Goal: Task Accomplishment & Management: Complete application form

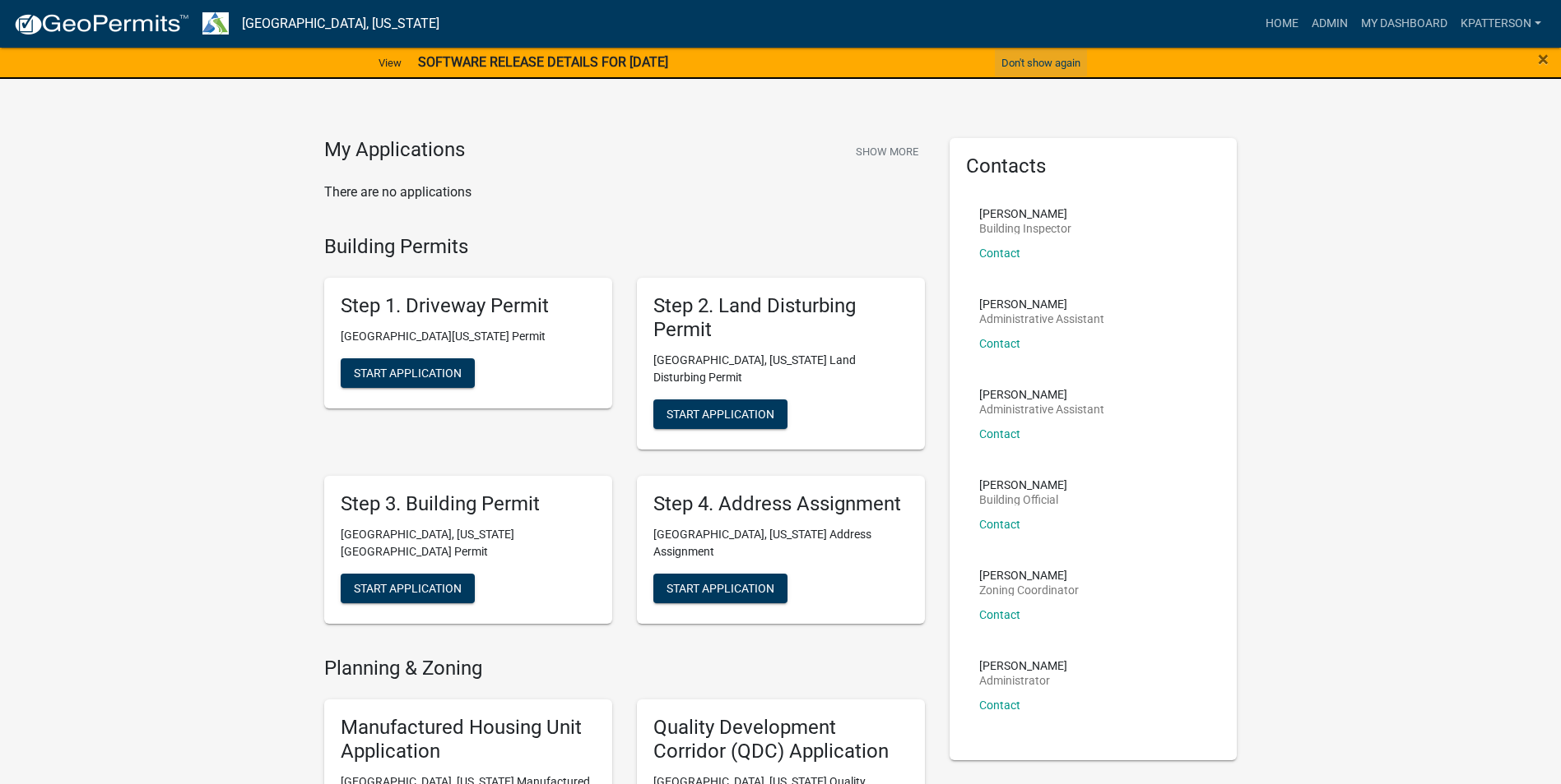
click at [1039, 70] on button "Don't show again" at bounding box center [1040, 62] width 92 height 27
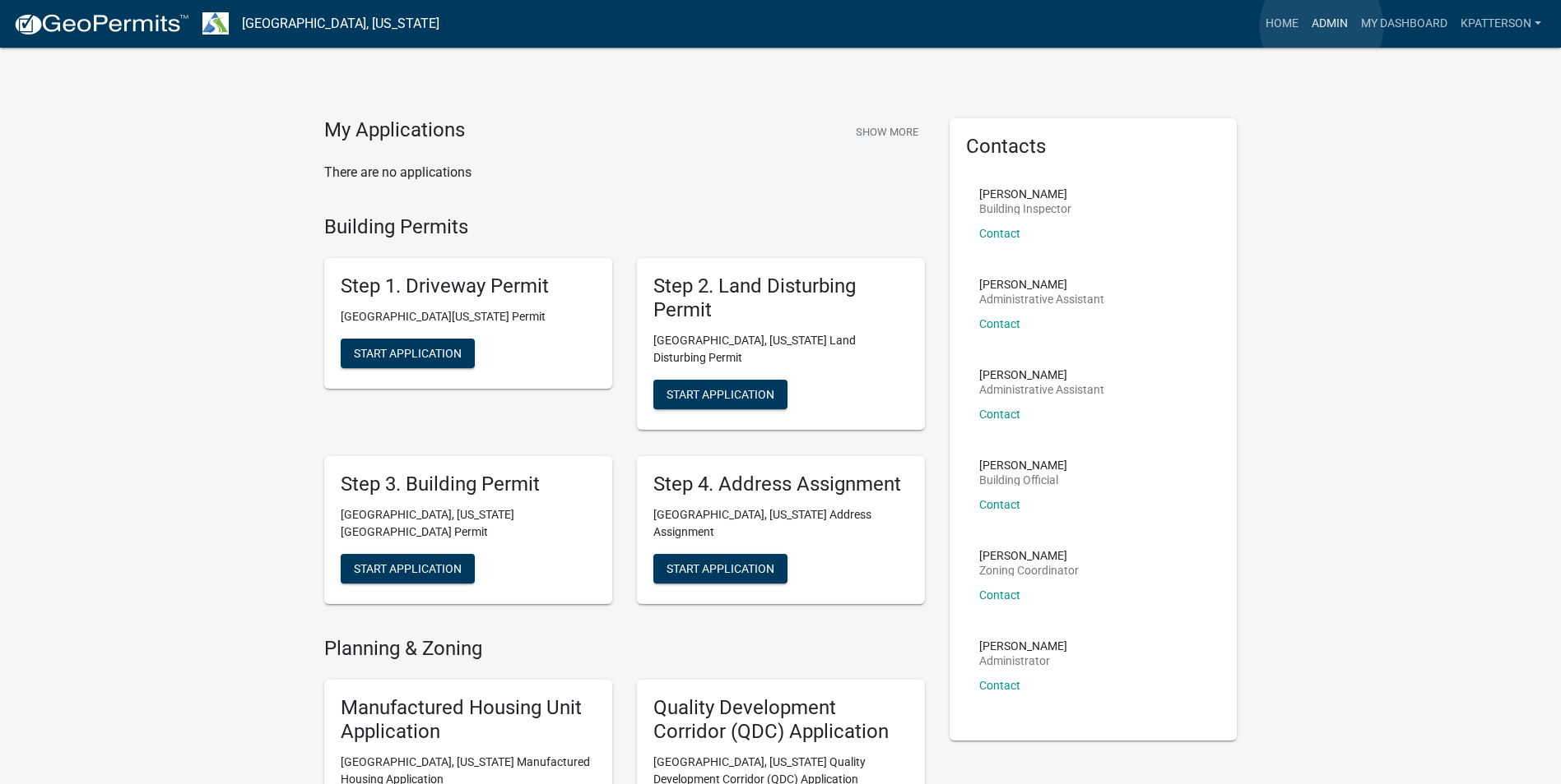
click at [1321, 27] on link "Admin" at bounding box center [1329, 24] width 50 height 32
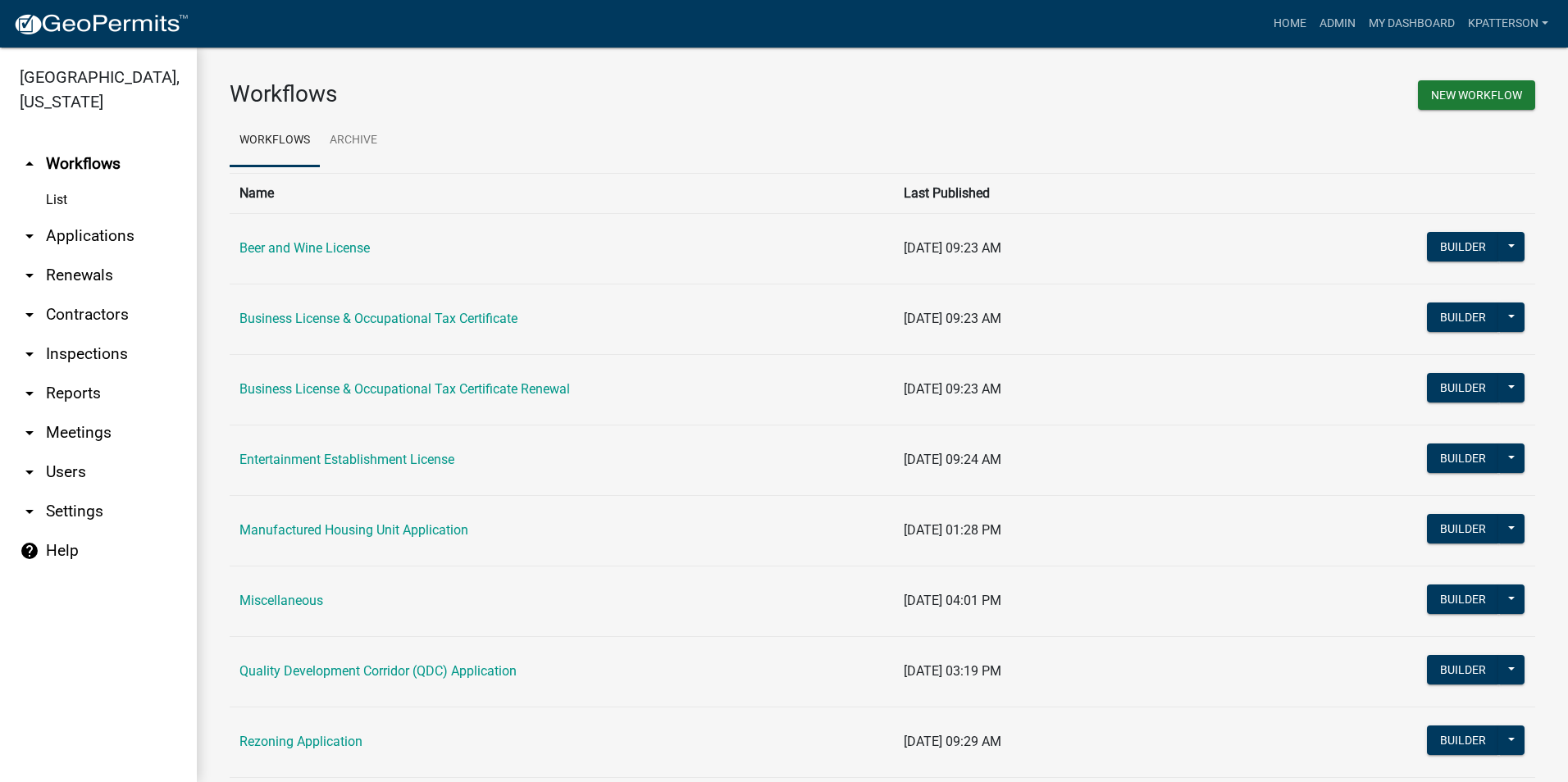
click at [91, 335] on link "arrow_drop_down Inspections" at bounding box center [98, 354] width 196 height 39
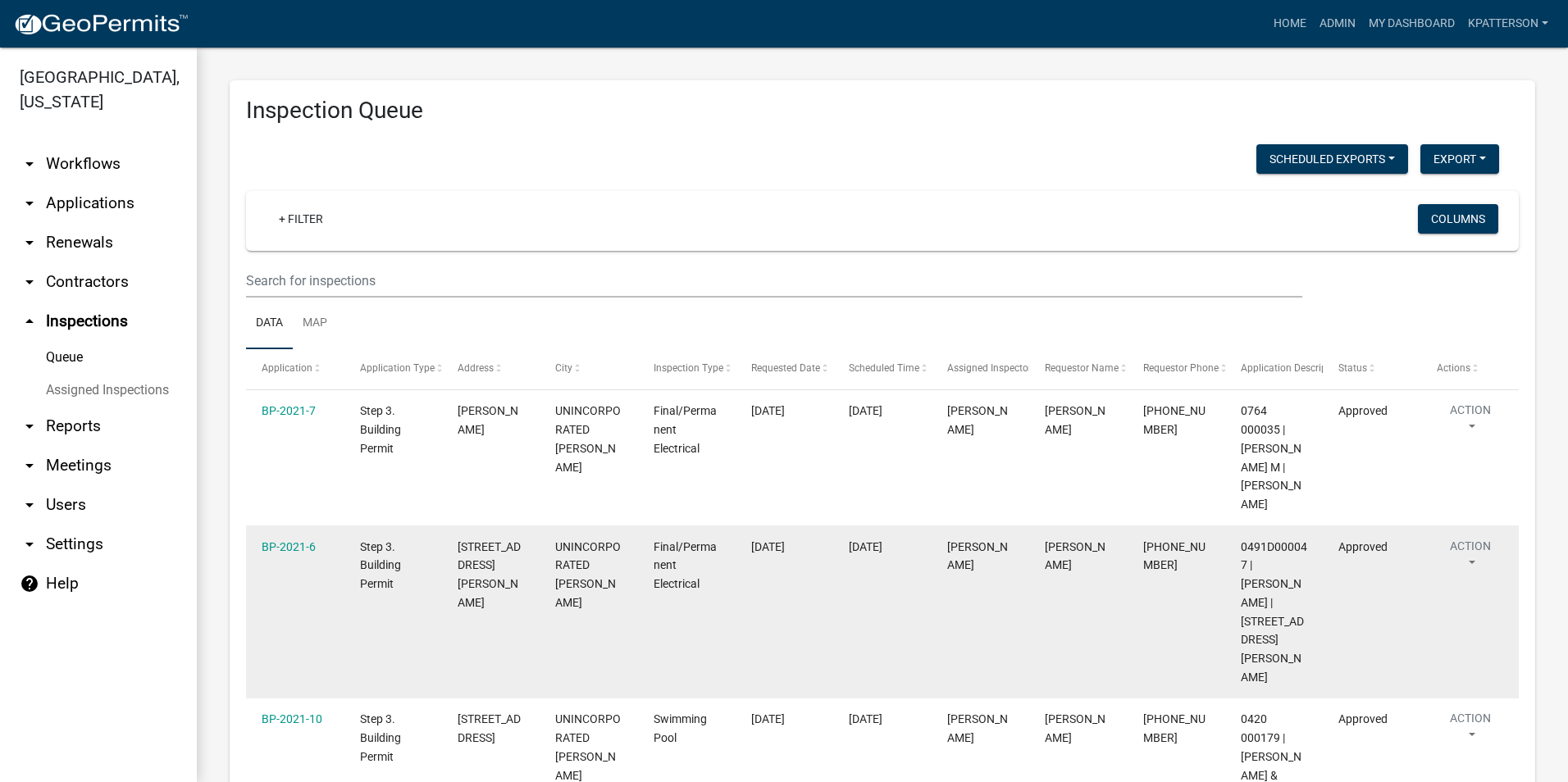
scroll to position [82, 0]
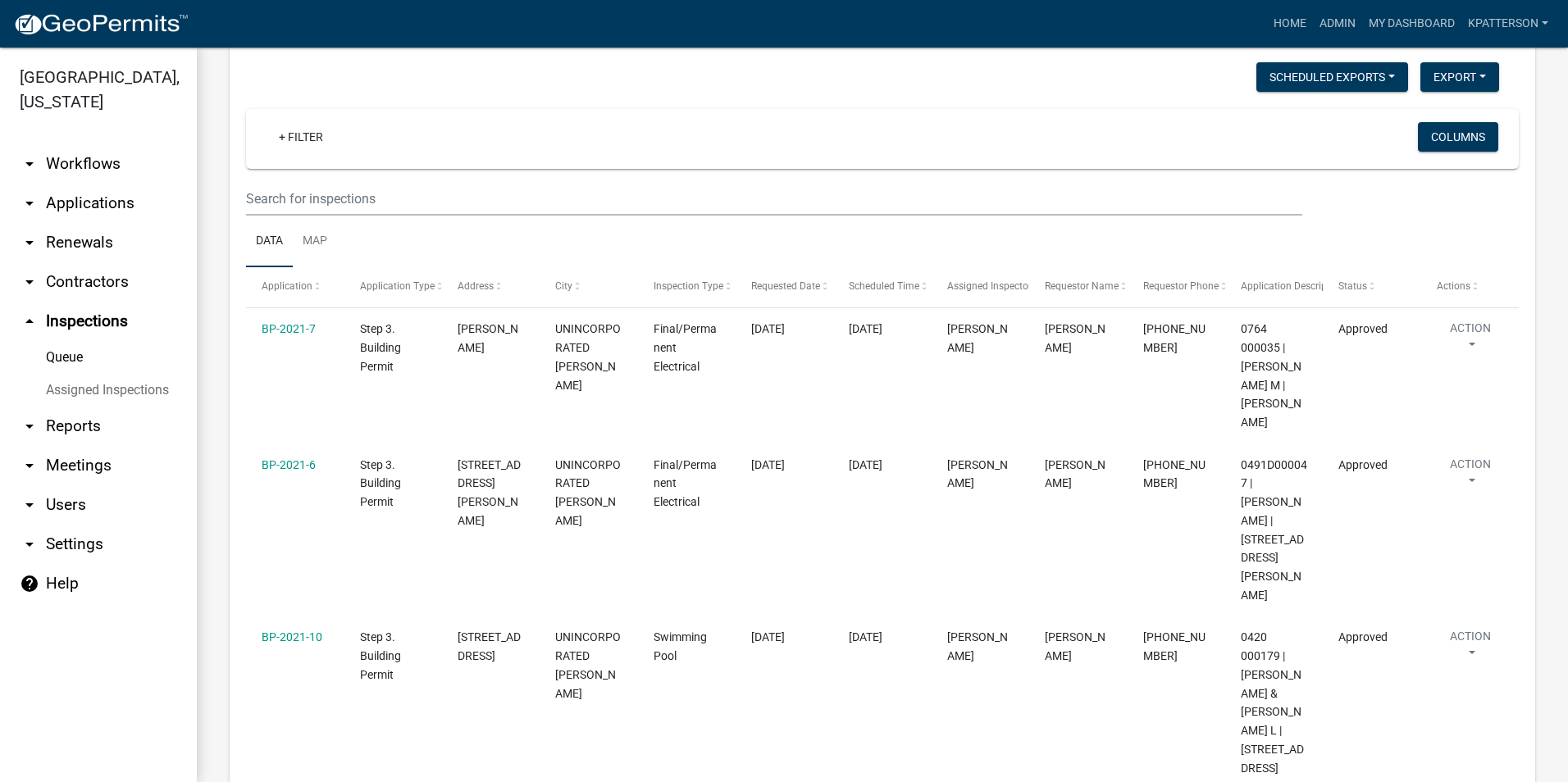
click at [60, 342] on link "Queue" at bounding box center [98, 357] width 196 height 33
click at [875, 292] on div "Scheduled Time" at bounding box center [882, 286] width 66 height 17
click at [874, 288] on span "Scheduled Time" at bounding box center [884, 286] width 70 height 12
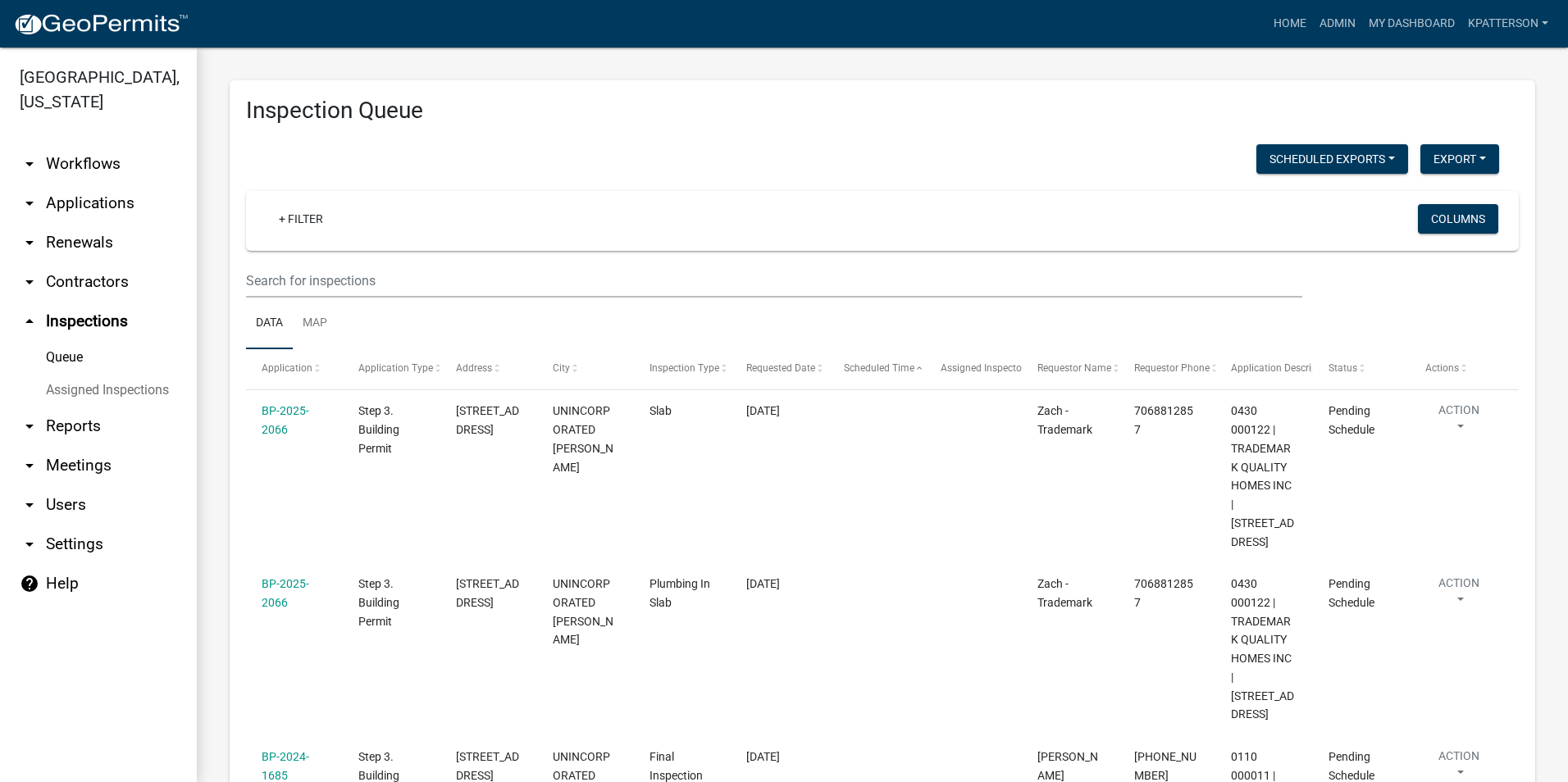
click at [93, 184] on link "arrow_drop_down Applications" at bounding box center [98, 203] width 196 height 39
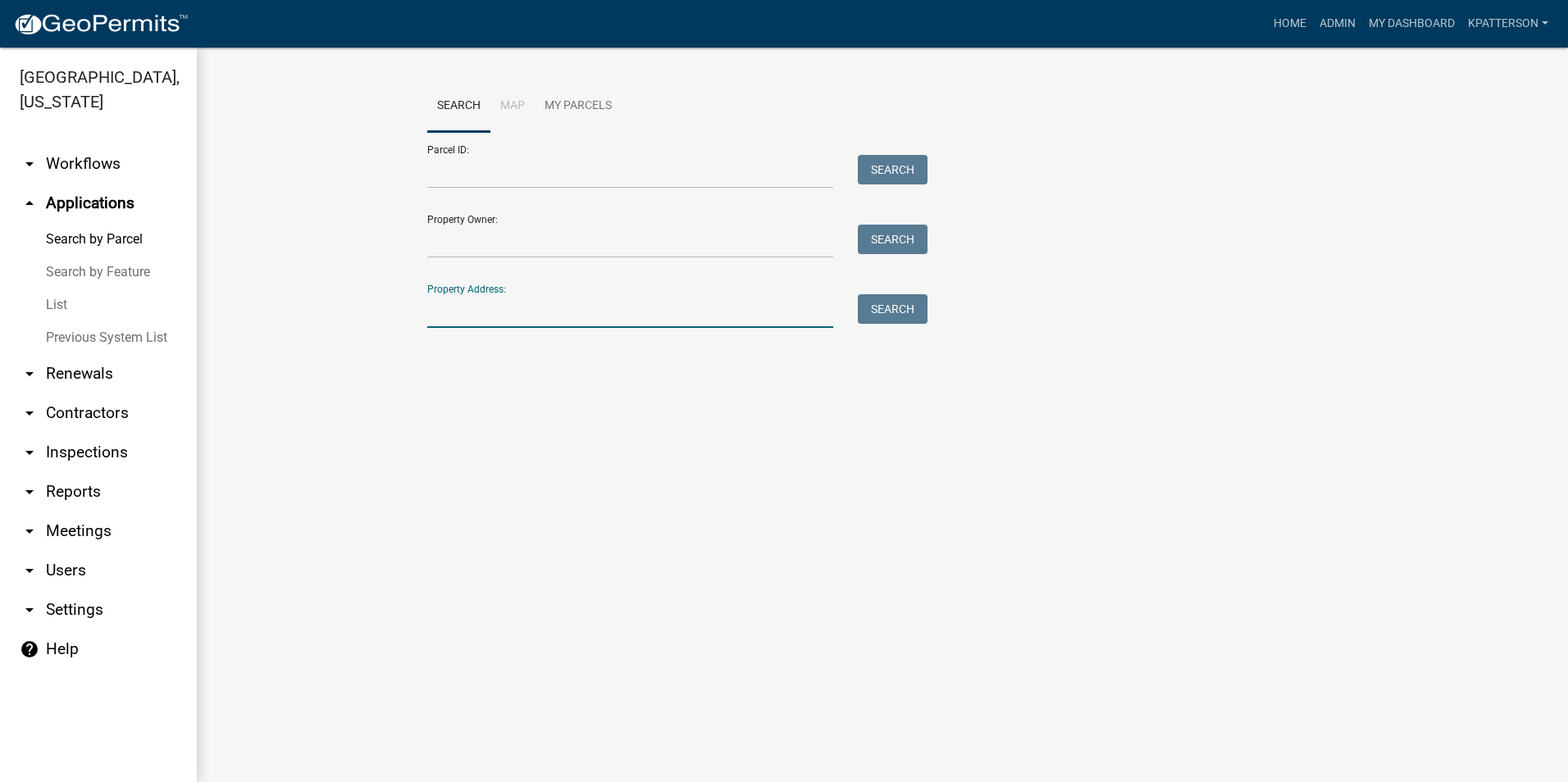
click at [461, 303] on input "Property Address:" at bounding box center [630, 311] width 406 height 34
click at [449, 314] on input "203 e [PERSON_NAME]" at bounding box center [630, 311] width 406 height 34
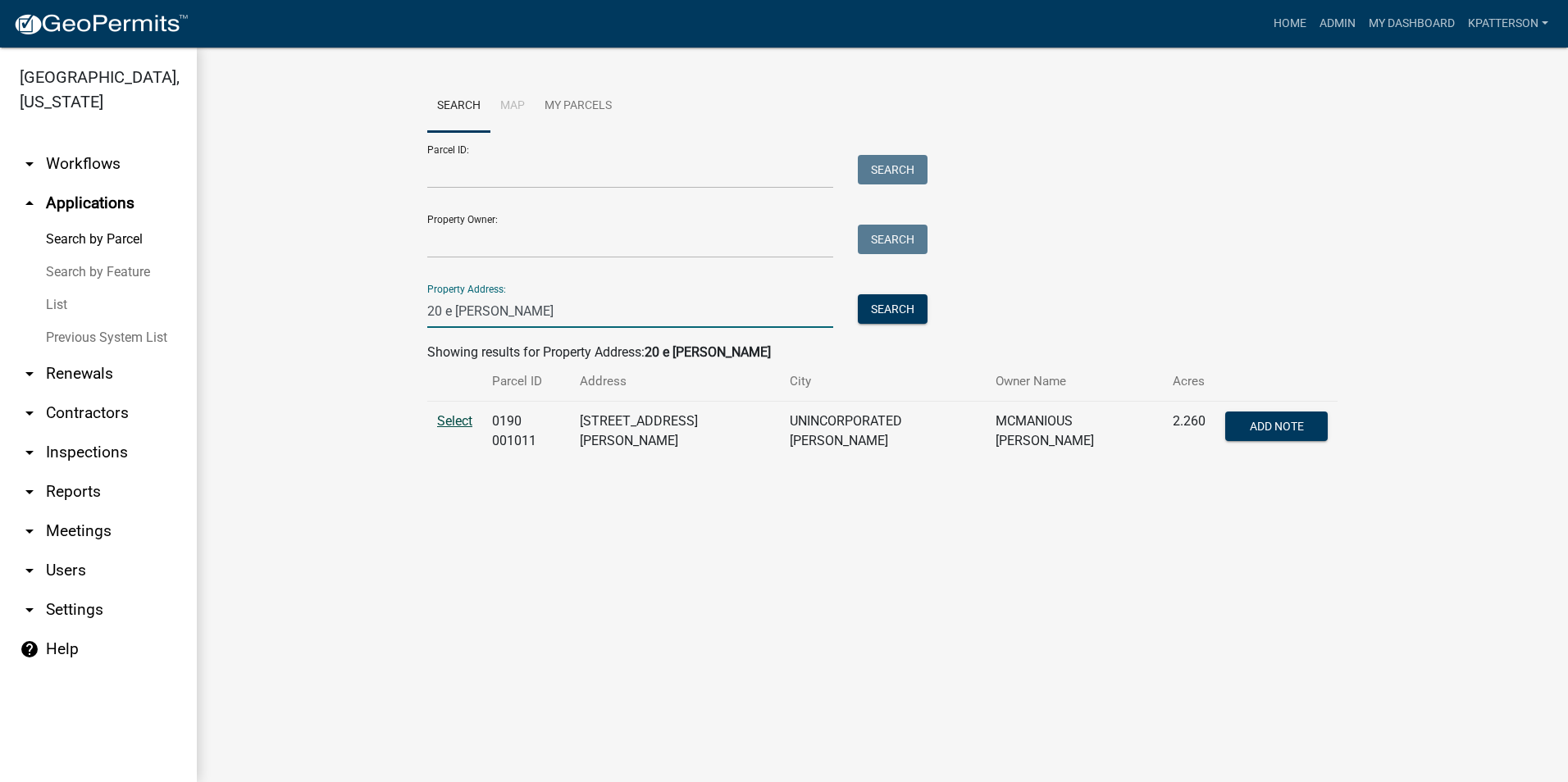
type input "20 e [PERSON_NAME]"
click at [443, 418] on span "Select" at bounding box center [455, 422] width 36 height 16
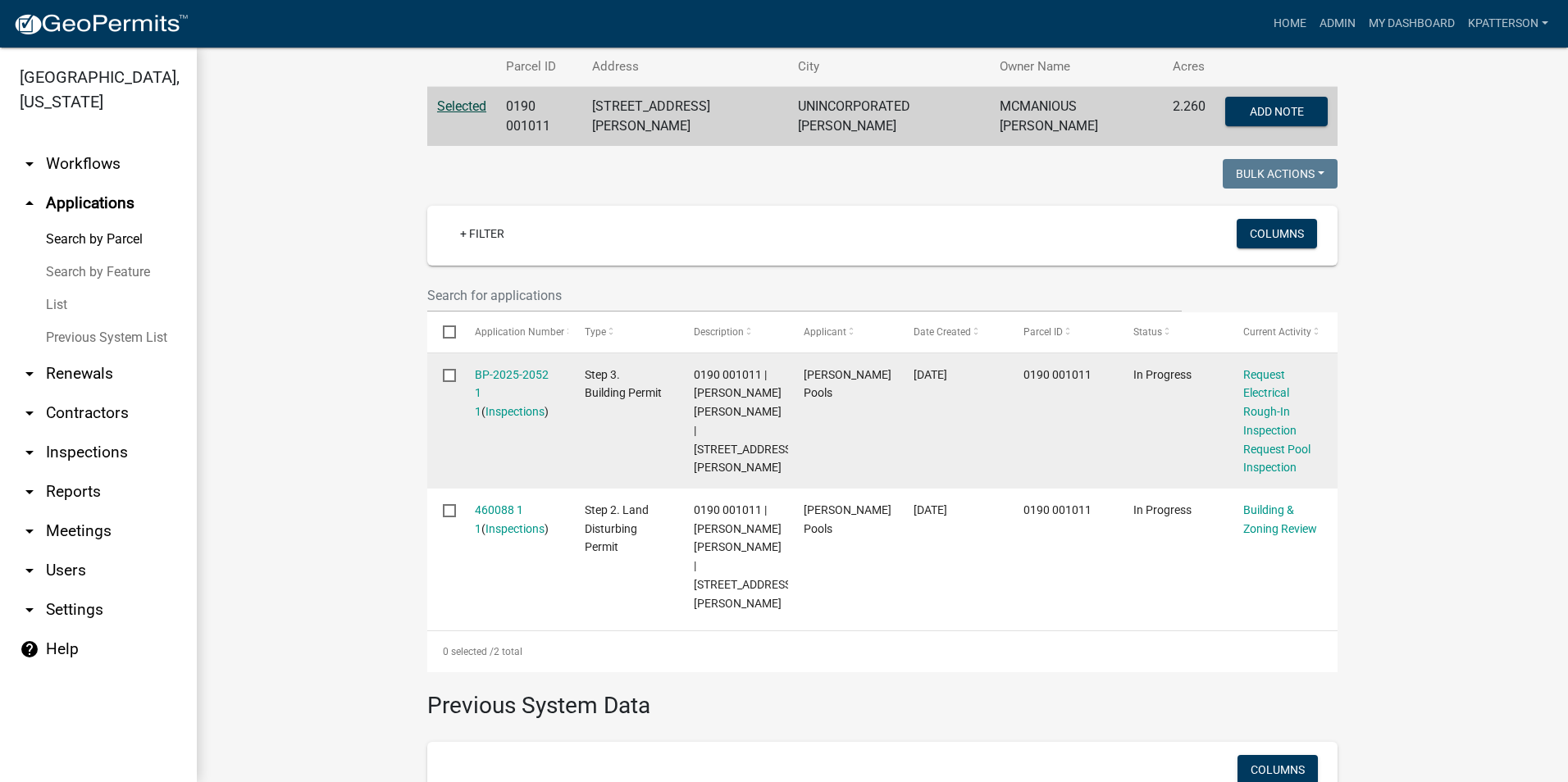
scroll to position [328, 0]
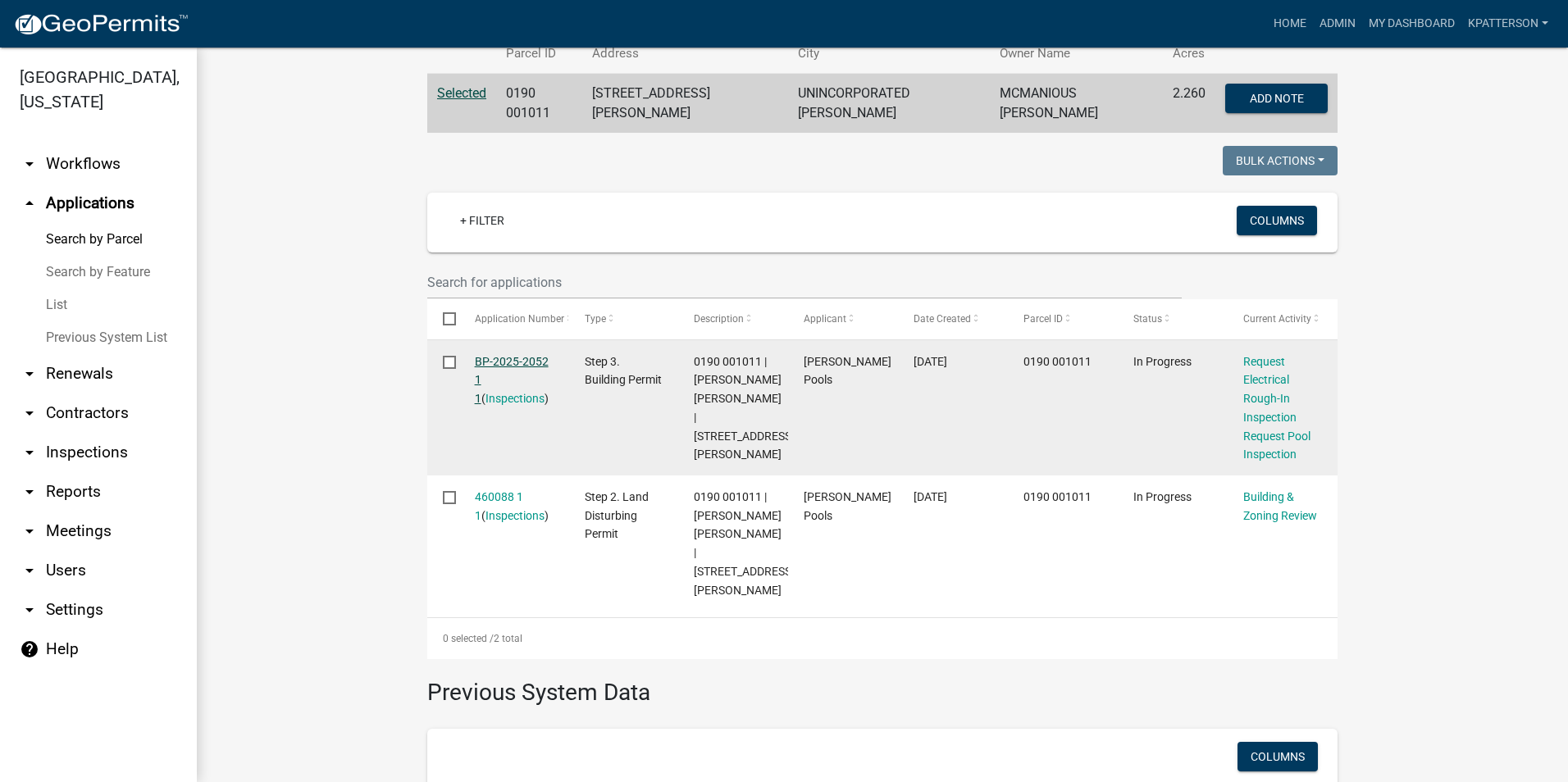
click at [475, 356] on link "BP-2025-2052 1 1" at bounding box center [511, 381] width 74 height 51
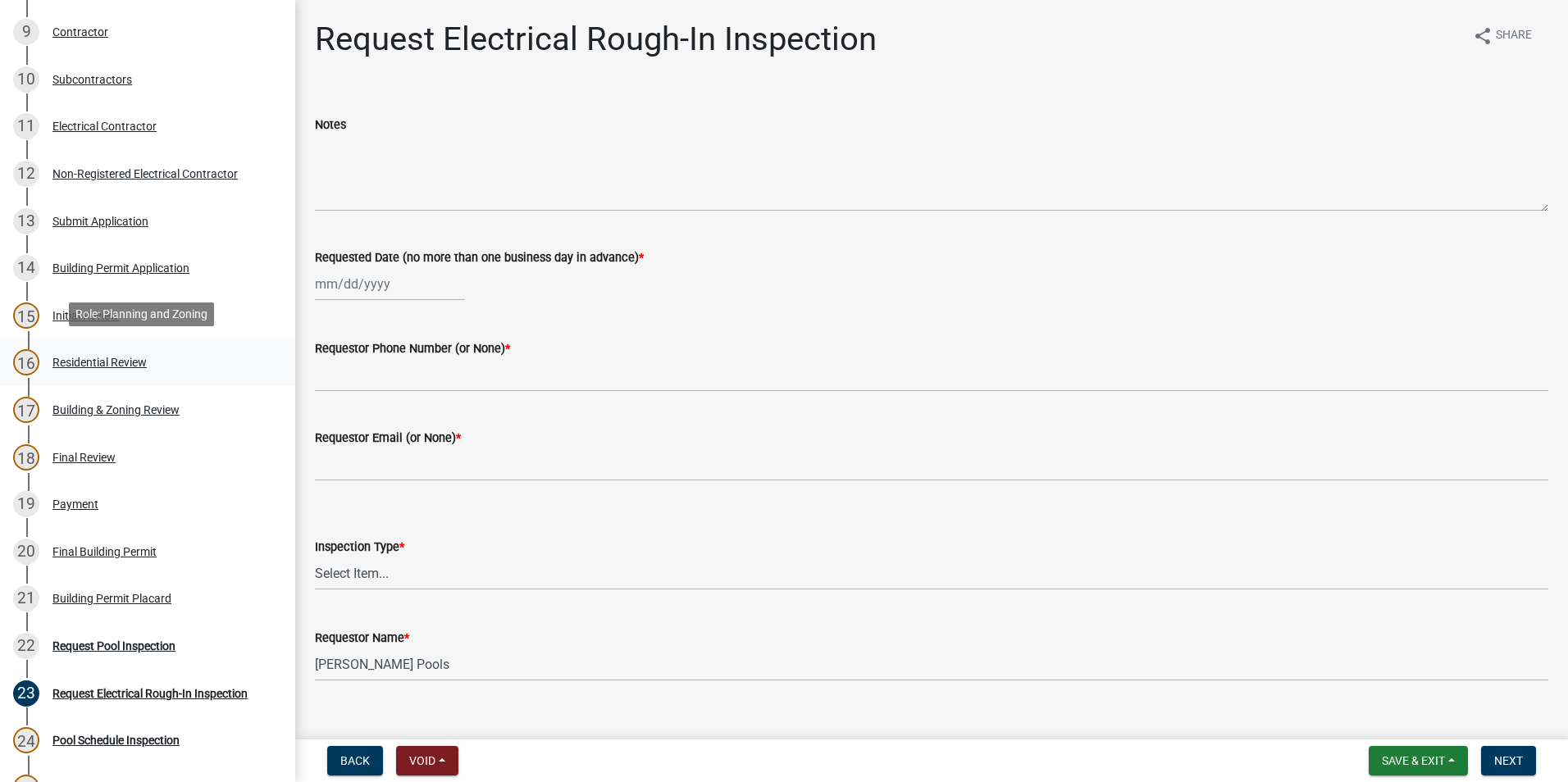
scroll to position [902, 0]
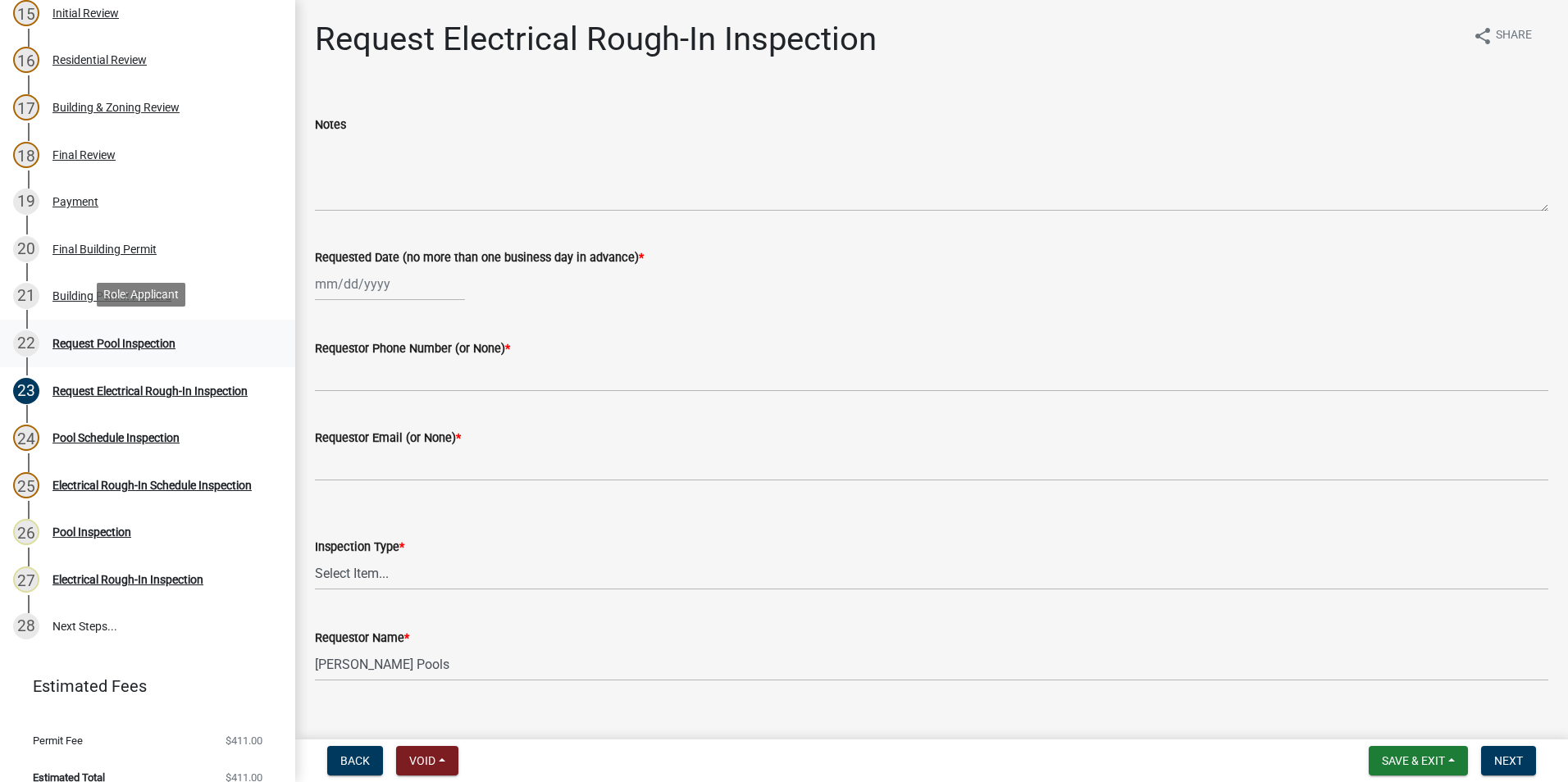
click at [120, 338] on div "Request Pool Inspection" at bounding box center [114, 344] width 123 height 12
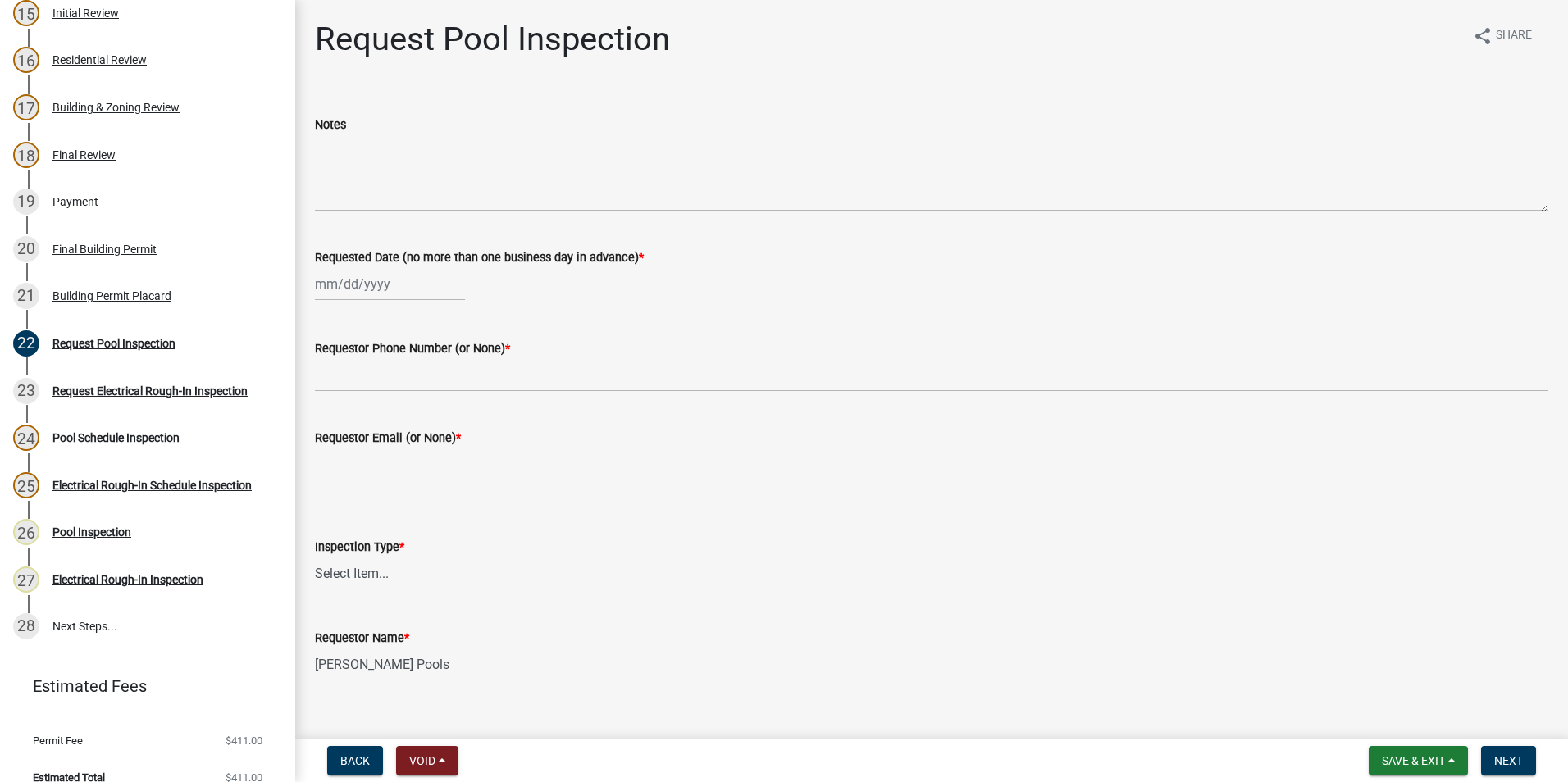
click at [353, 290] on div at bounding box center [390, 284] width 150 height 34
select select "9"
select select "2025"
click at [357, 426] on div "16" at bounding box center [357, 424] width 27 height 27
type input "[DATE]"
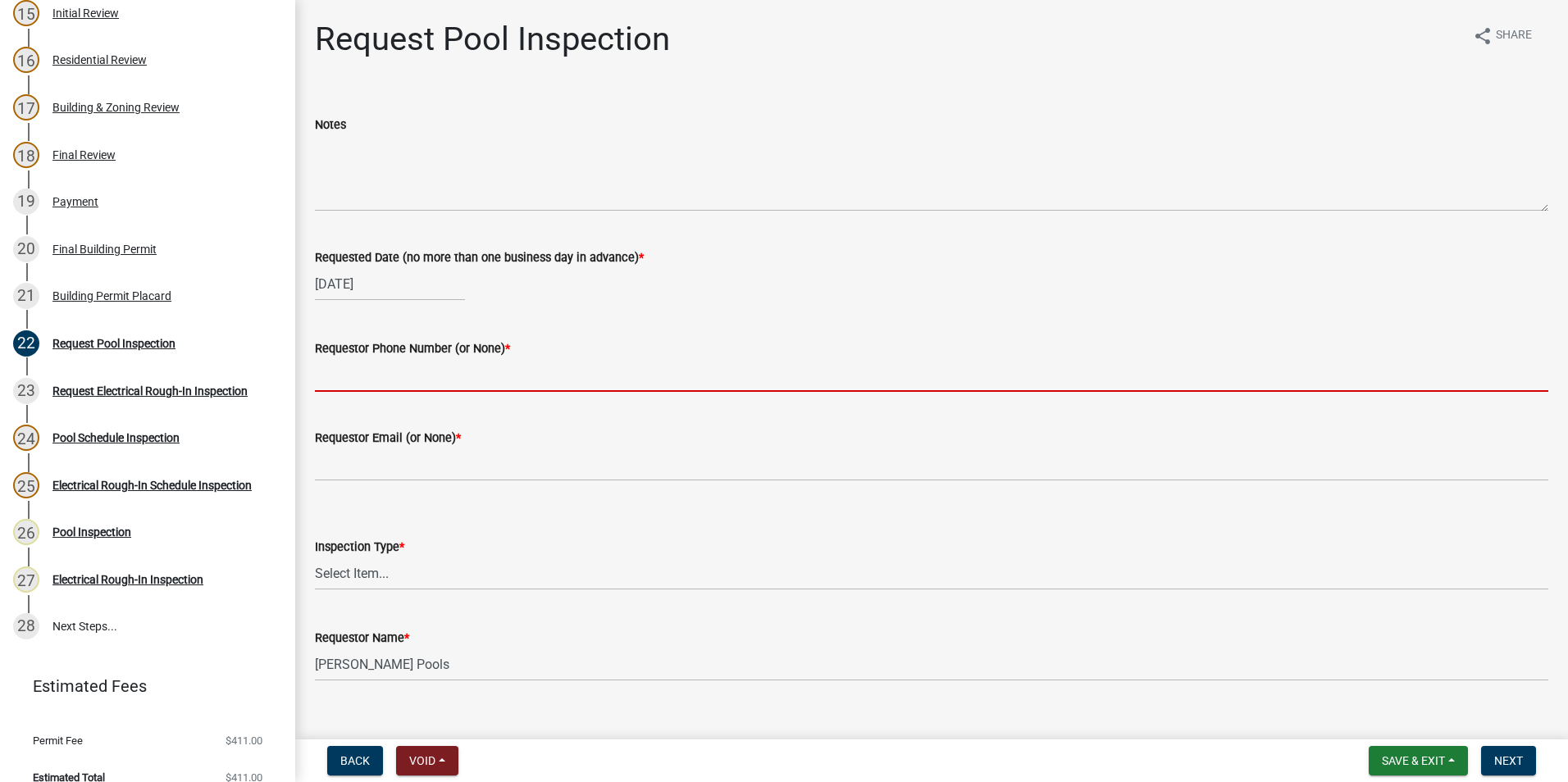
click at [361, 378] on input "Requestor Phone Number (or None) *" at bounding box center [931, 375] width 1233 height 34
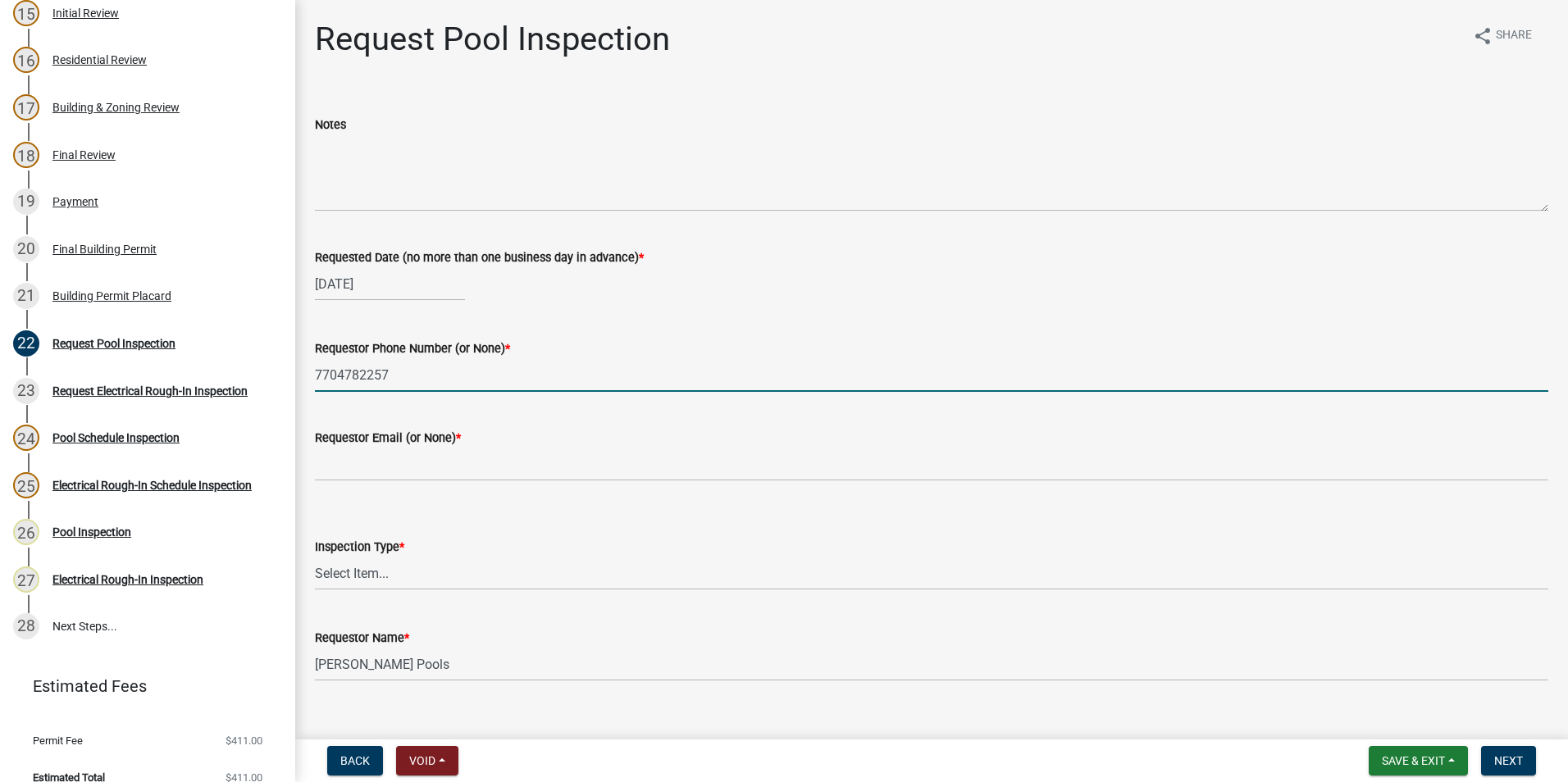
type input "7704782257"
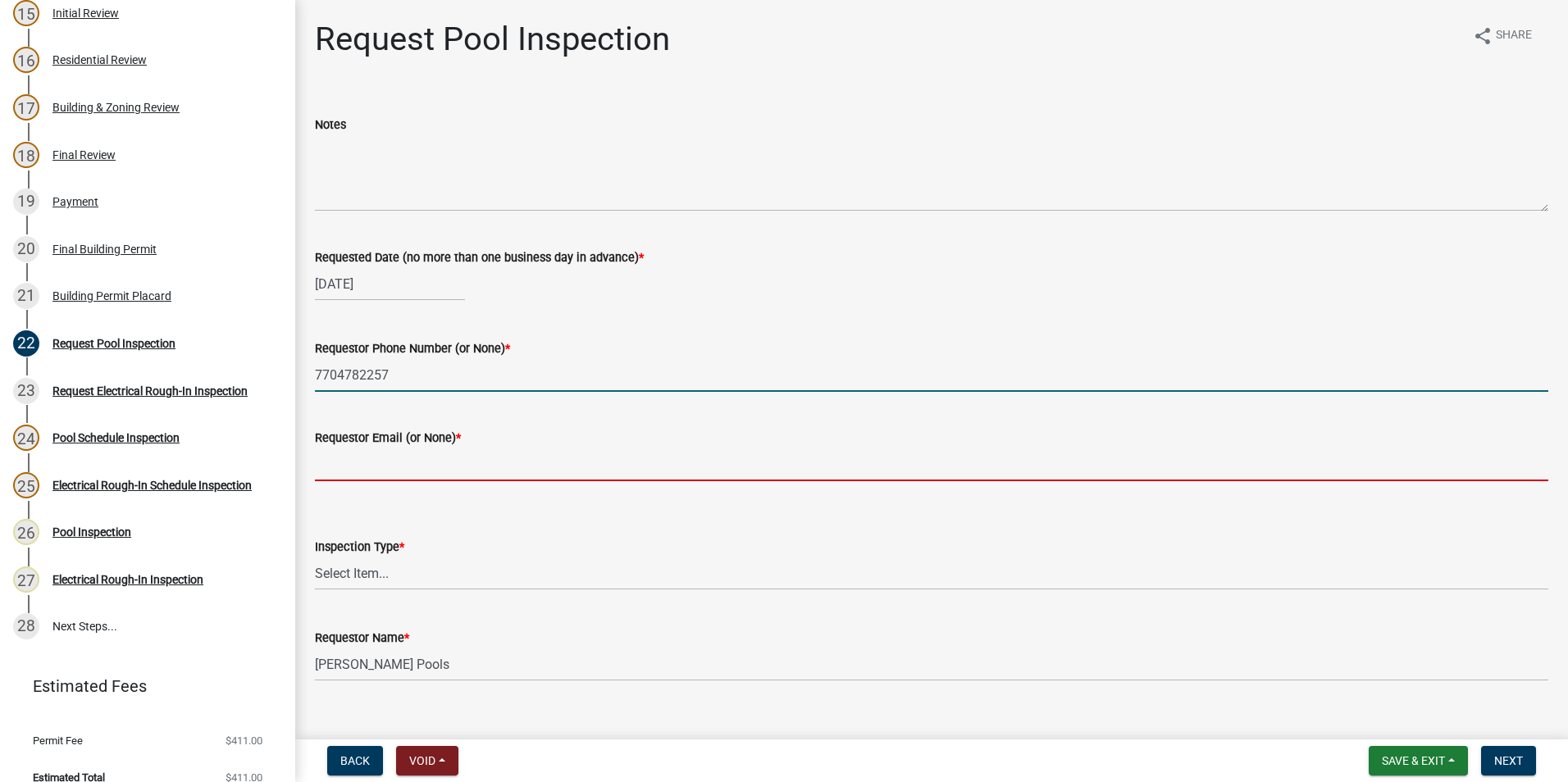
click at [346, 476] on input "Requestor Email (or None) *" at bounding box center [931, 465] width 1233 height 34
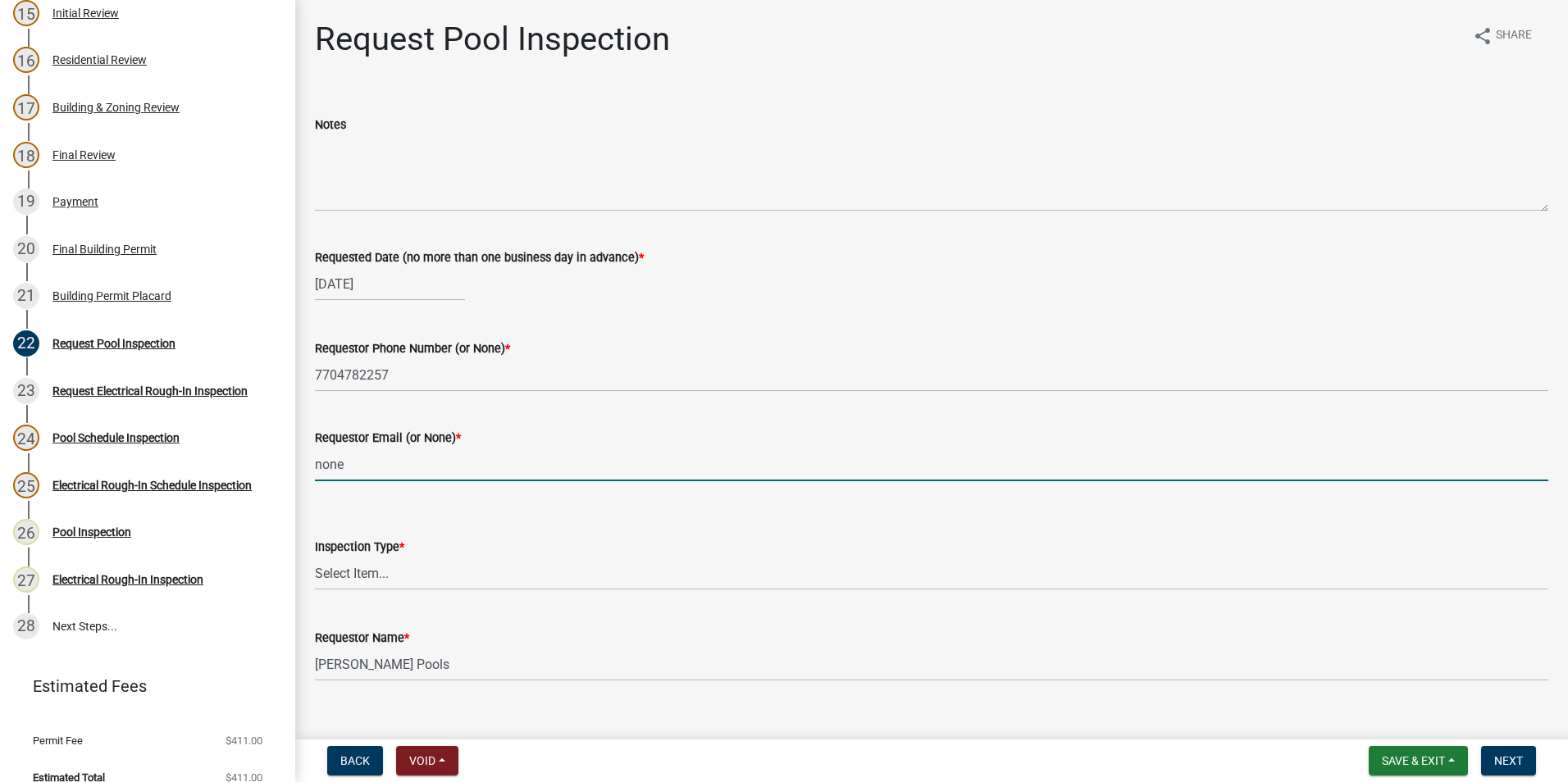
type input "none"
click at [342, 569] on select "Select Item... Swimming Pool" at bounding box center [931, 574] width 1233 height 34
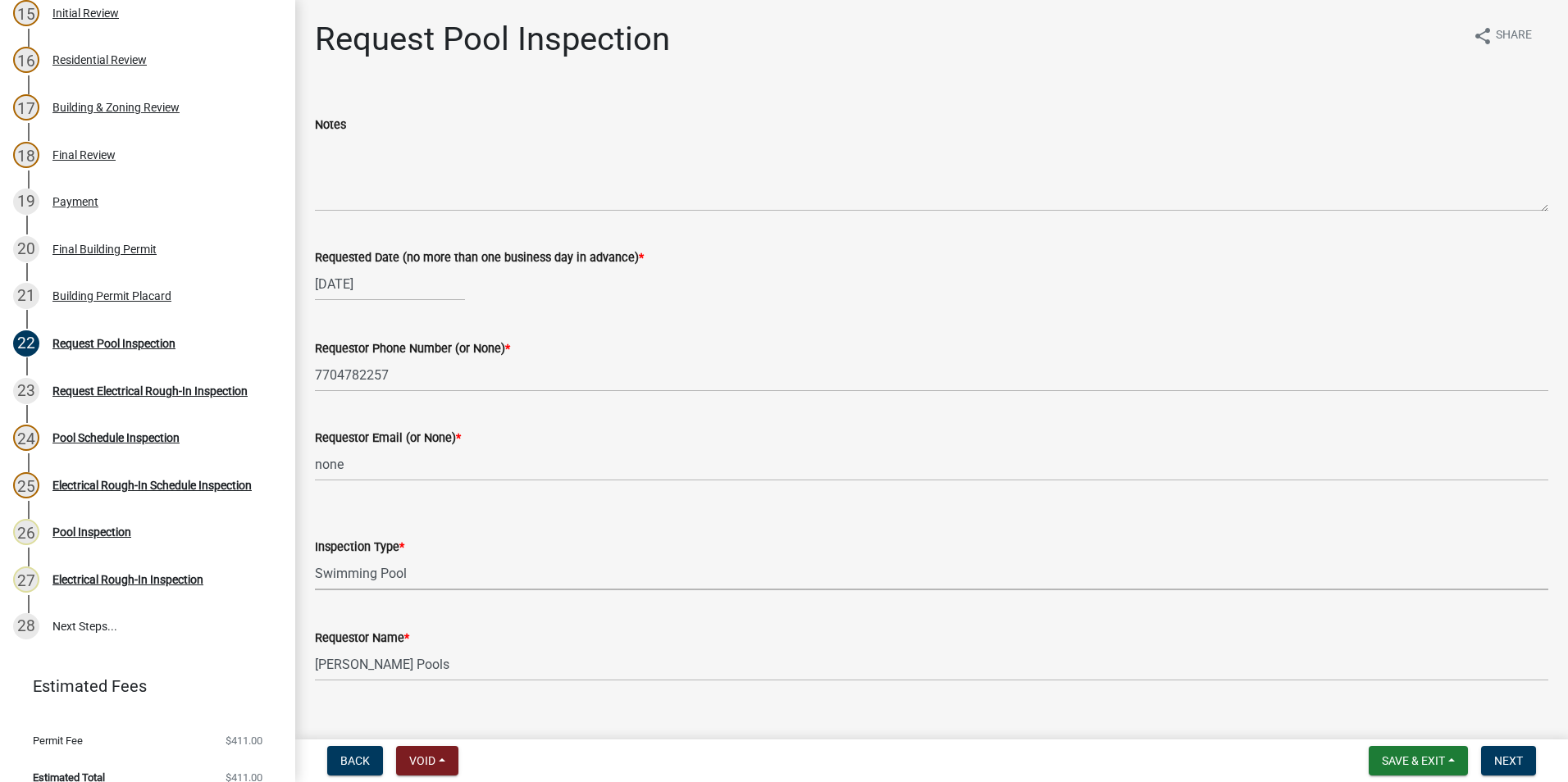
click at [315, 557] on select "Select Item... Swimming Pool" at bounding box center [931, 574] width 1233 height 34
select select "ef4d9e71-aee7-4a63-874d-3042849ee564"
click at [1496, 763] on span "Next" at bounding box center [1509, 760] width 29 height 13
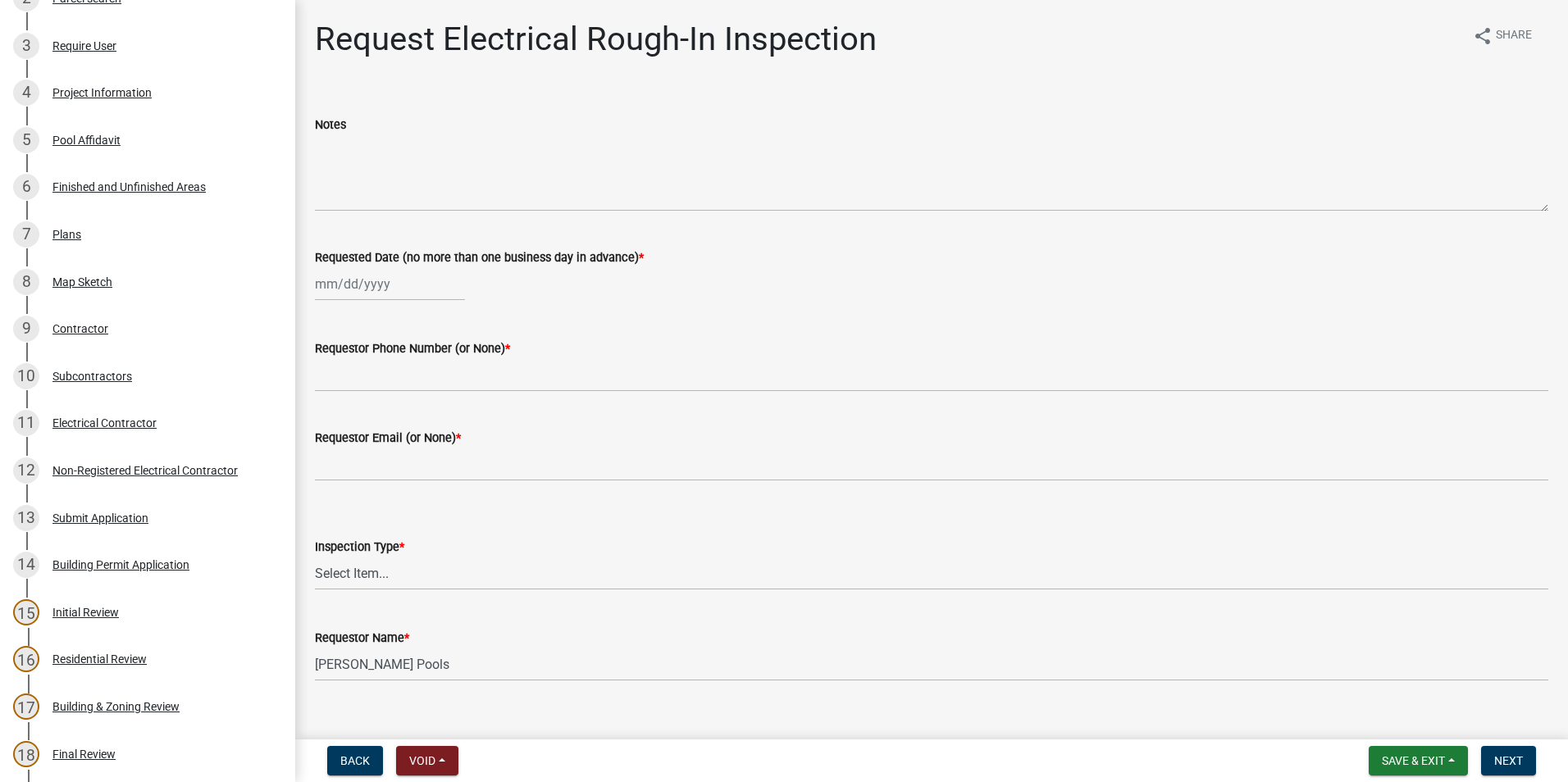
scroll to position [264, 0]
